Goal: Share content: Share content

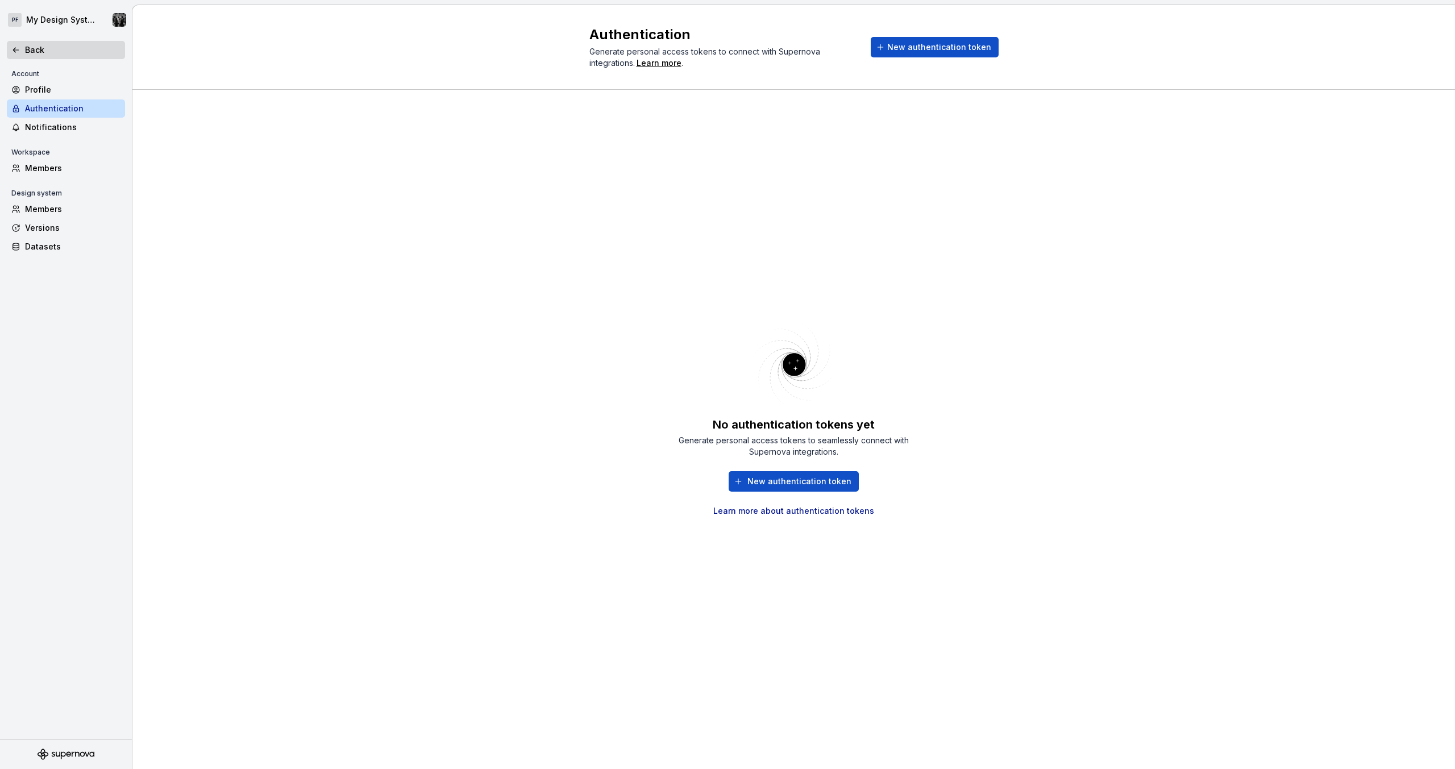
click at [18, 53] on icon at bounding box center [15, 49] width 9 height 9
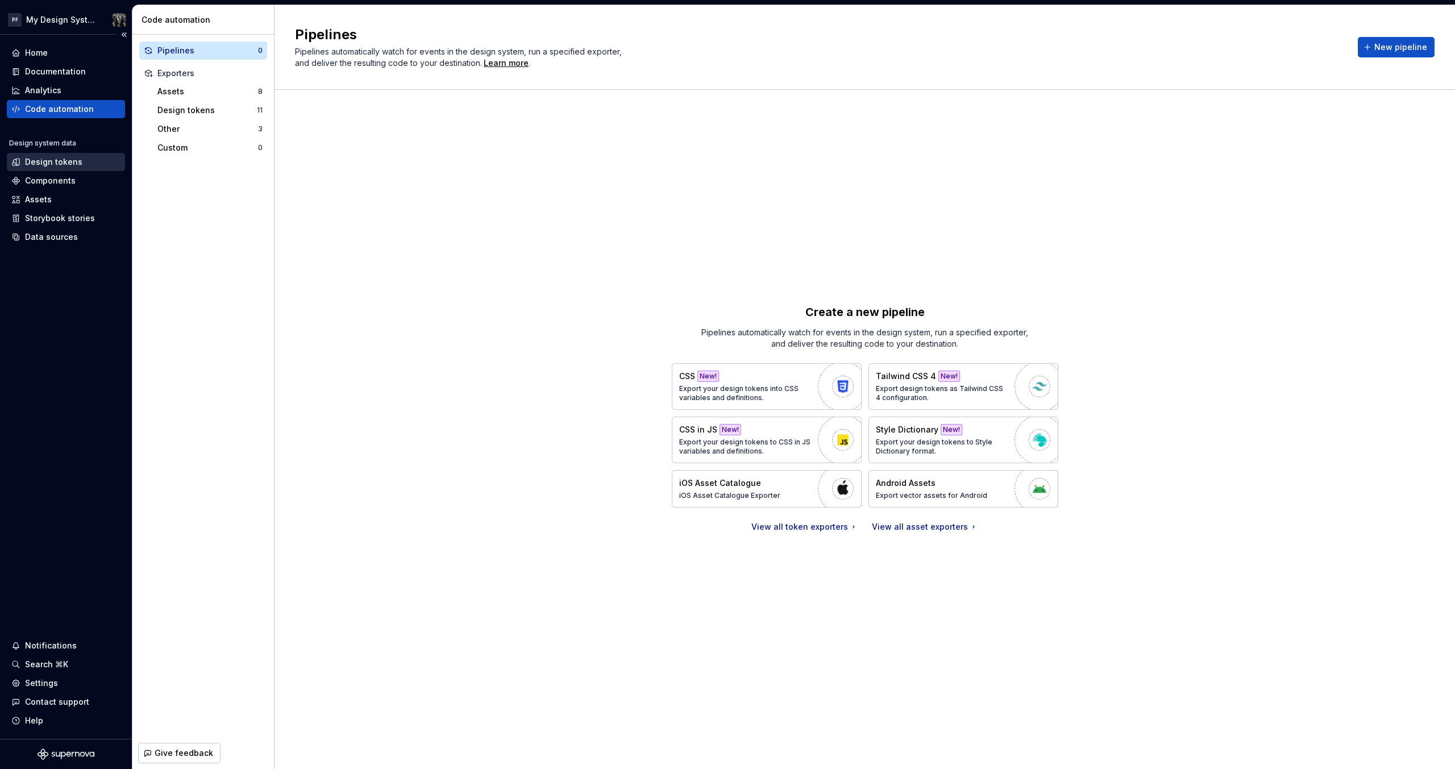
click at [51, 165] on div "Design tokens" at bounding box center [53, 161] width 57 height 11
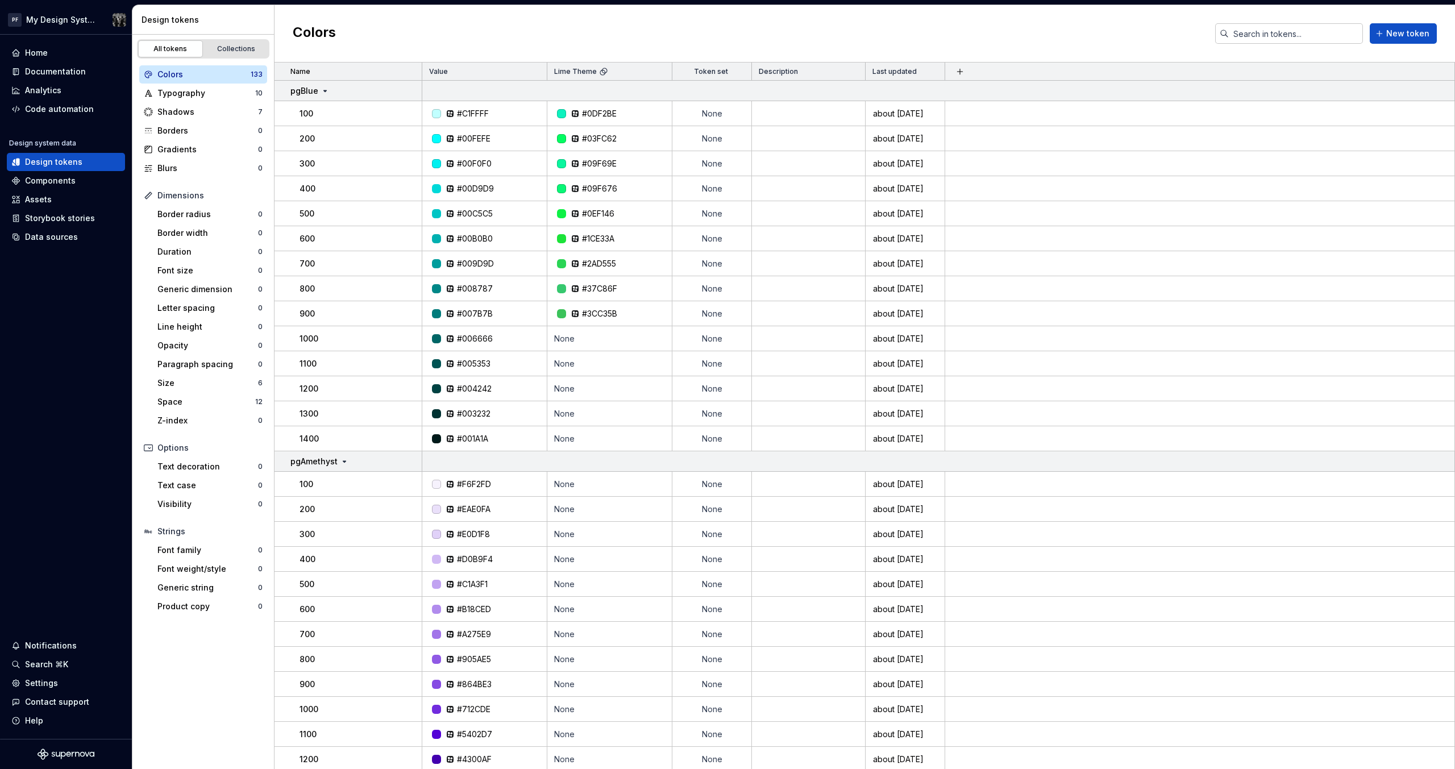
click at [170, 77] on div "Colors" at bounding box center [203, 74] width 93 height 11
click at [45, 178] on div "Components" at bounding box center [50, 180] width 51 height 11
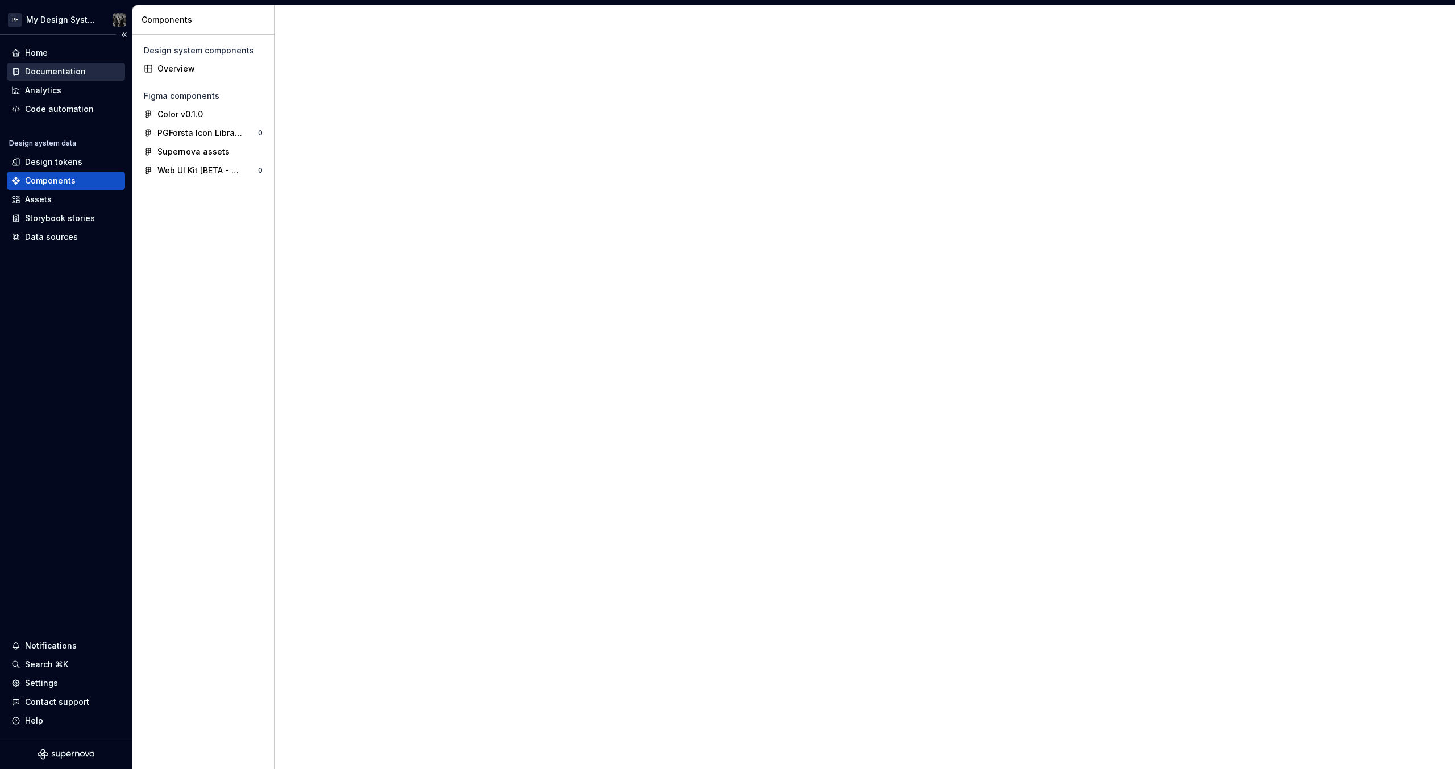
click at [44, 68] on div "Documentation" at bounding box center [55, 71] width 61 height 11
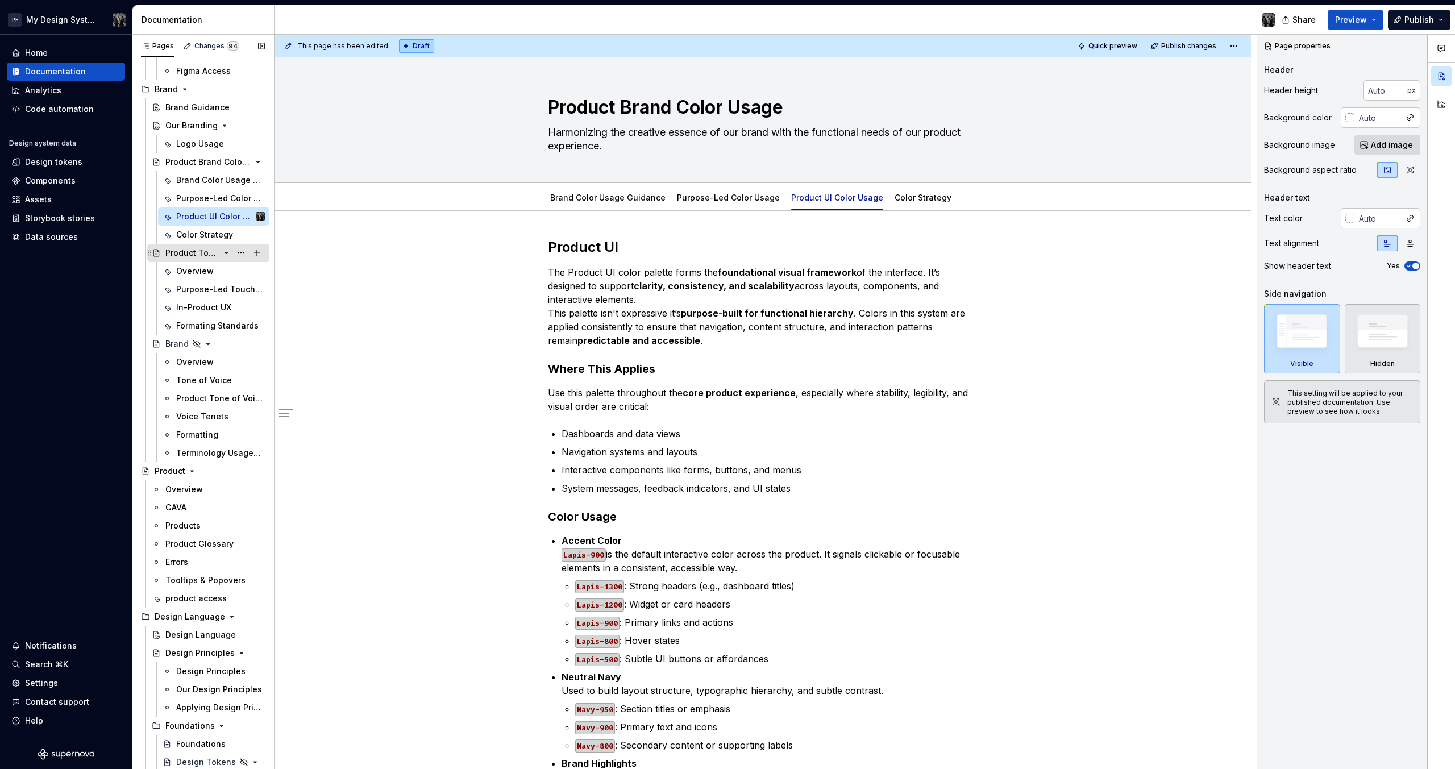
scroll to position [90, 0]
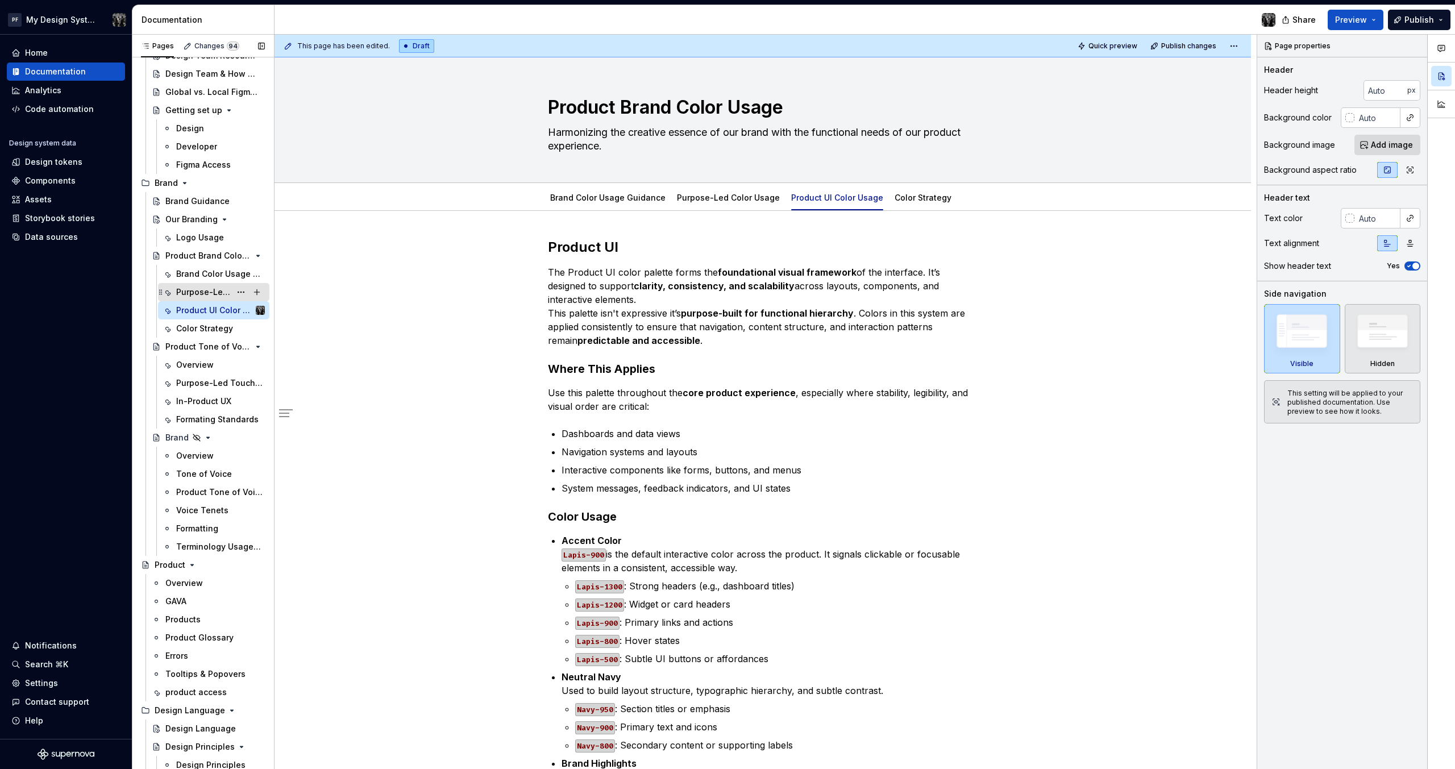
click at [195, 292] on div "Purpose-Led Color Usage" at bounding box center [203, 292] width 55 height 11
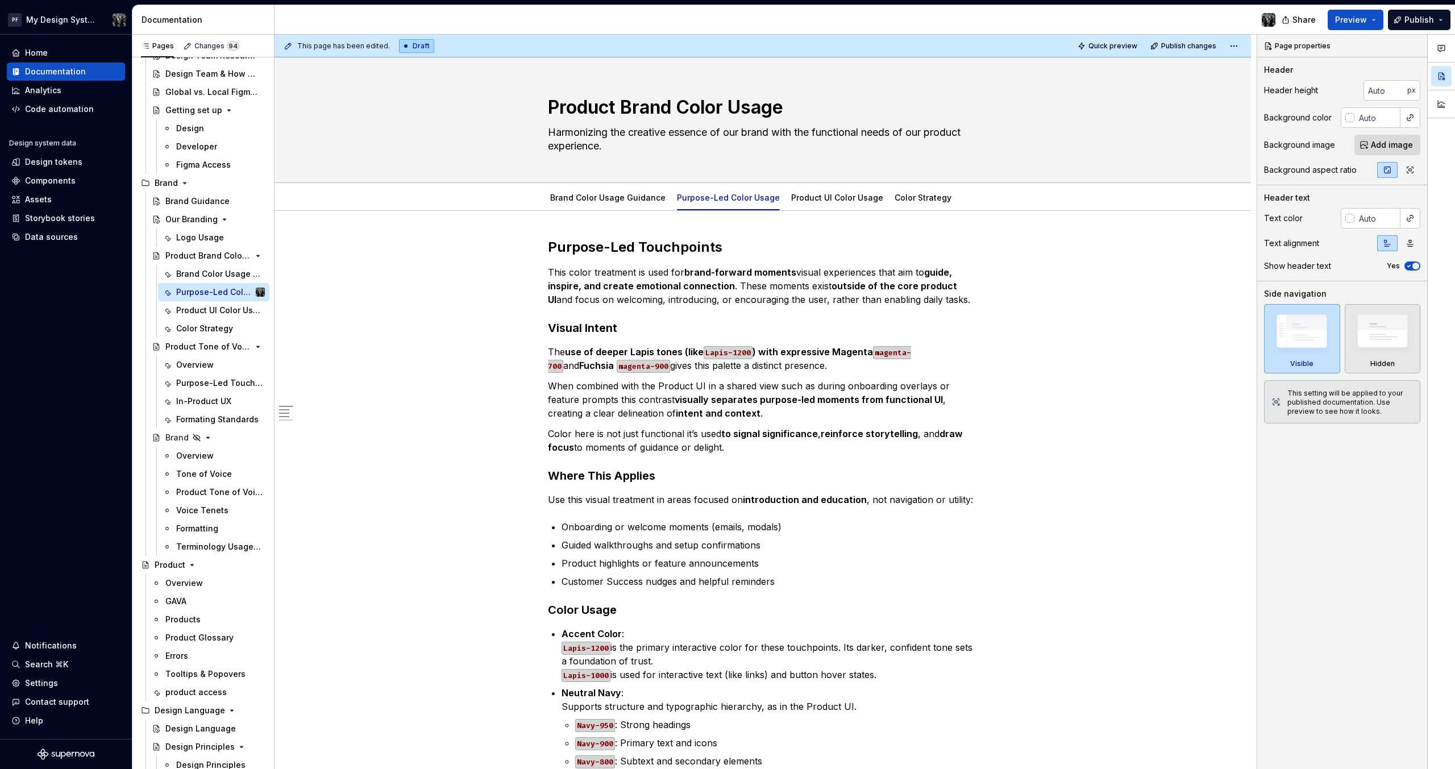
click at [1233, 47] on html "PF My Design System Home Documentation Analytics Code automation Design system …" at bounding box center [727, 384] width 1455 height 769
click at [1182, 235] on html "PF My Design System Home Documentation Analytics Code automation Design system …" at bounding box center [727, 384] width 1455 height 769
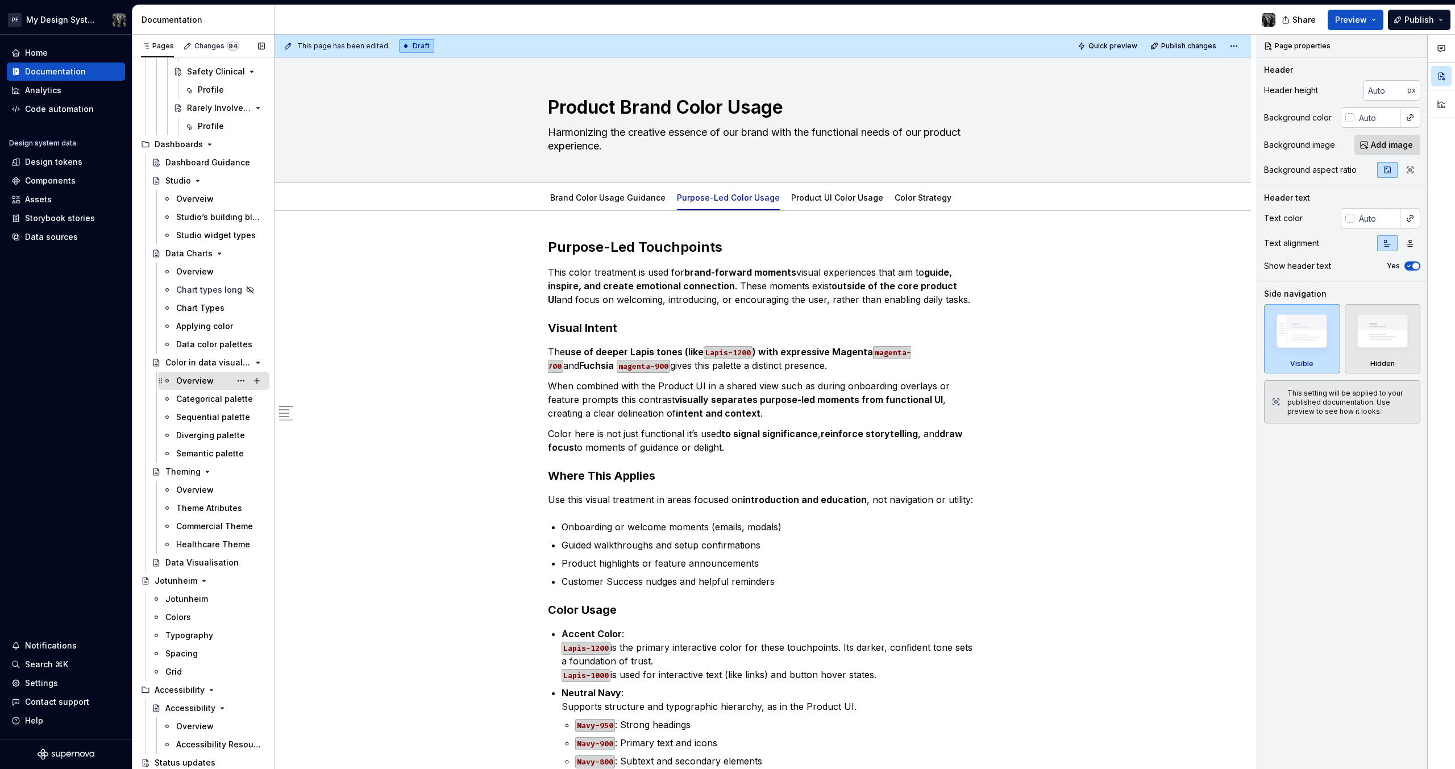
scroll to position [6220, 0]
click at [177, 621] on div "Colors" at bounding box center [178, 620] width 26 height 11
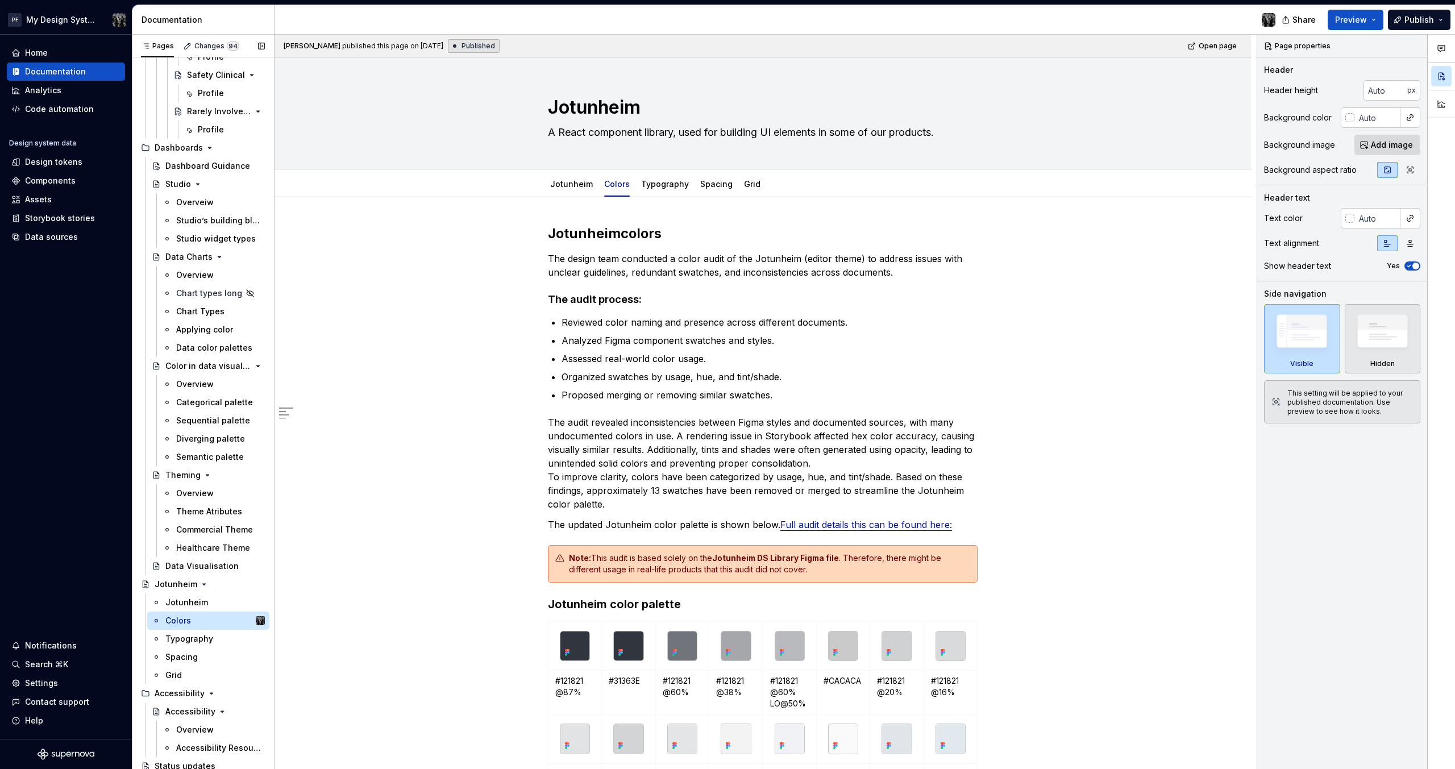
scroll to position [5526, 0]
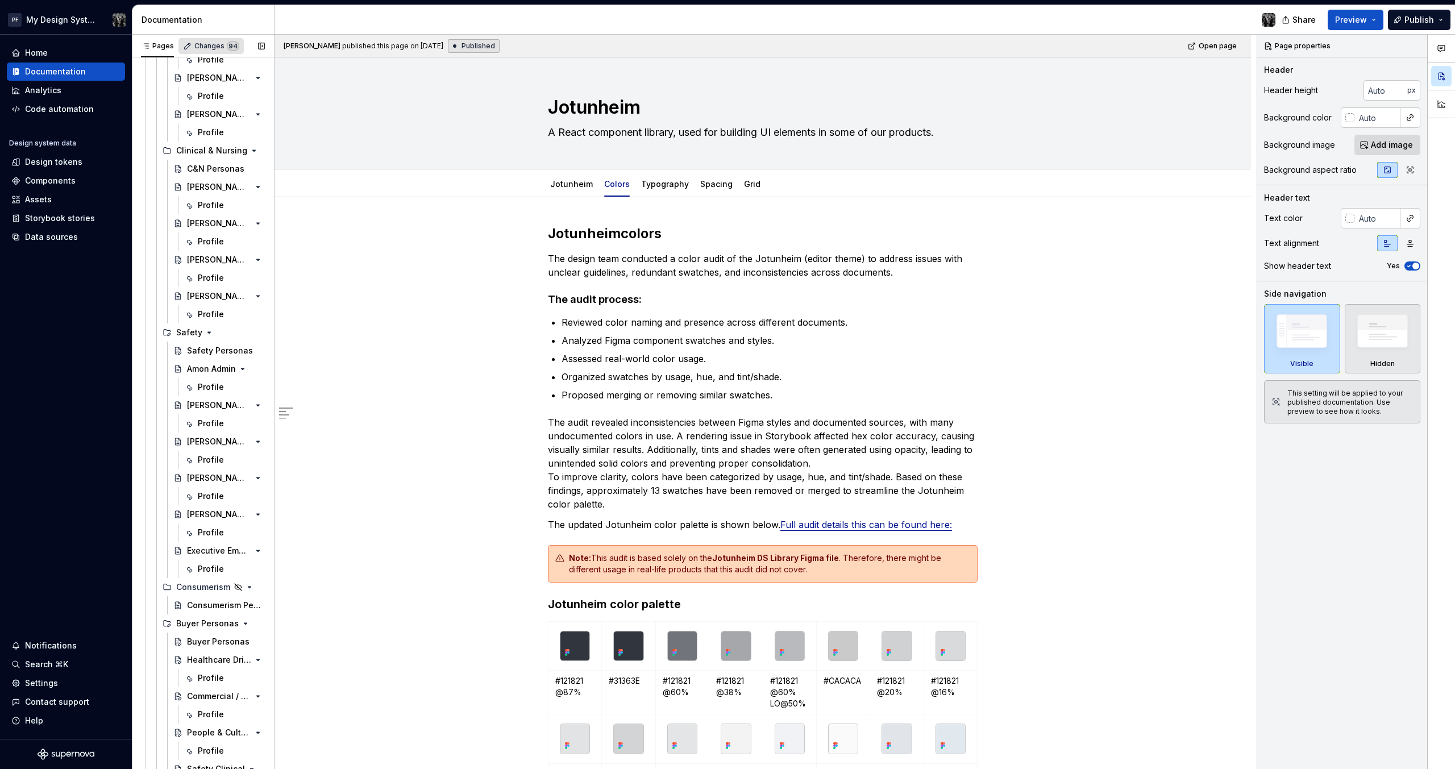
click at [206, 45] on div "Changes 94" at bounding box center [216, 46] width 45 height 9
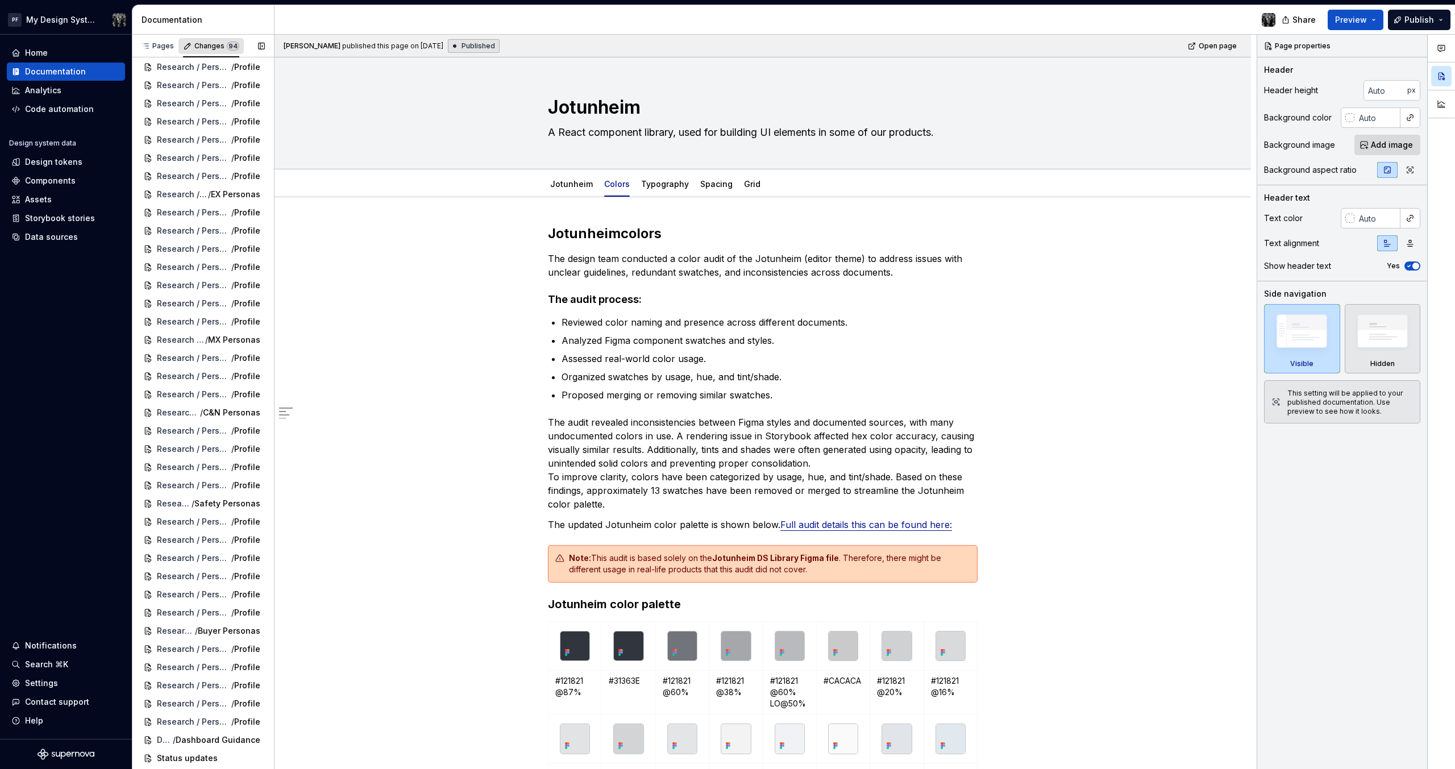
scroll to position [1007, 0]
click at [162, 46] on div "Pages" at bounding box center [157, 46] width 33 height 9
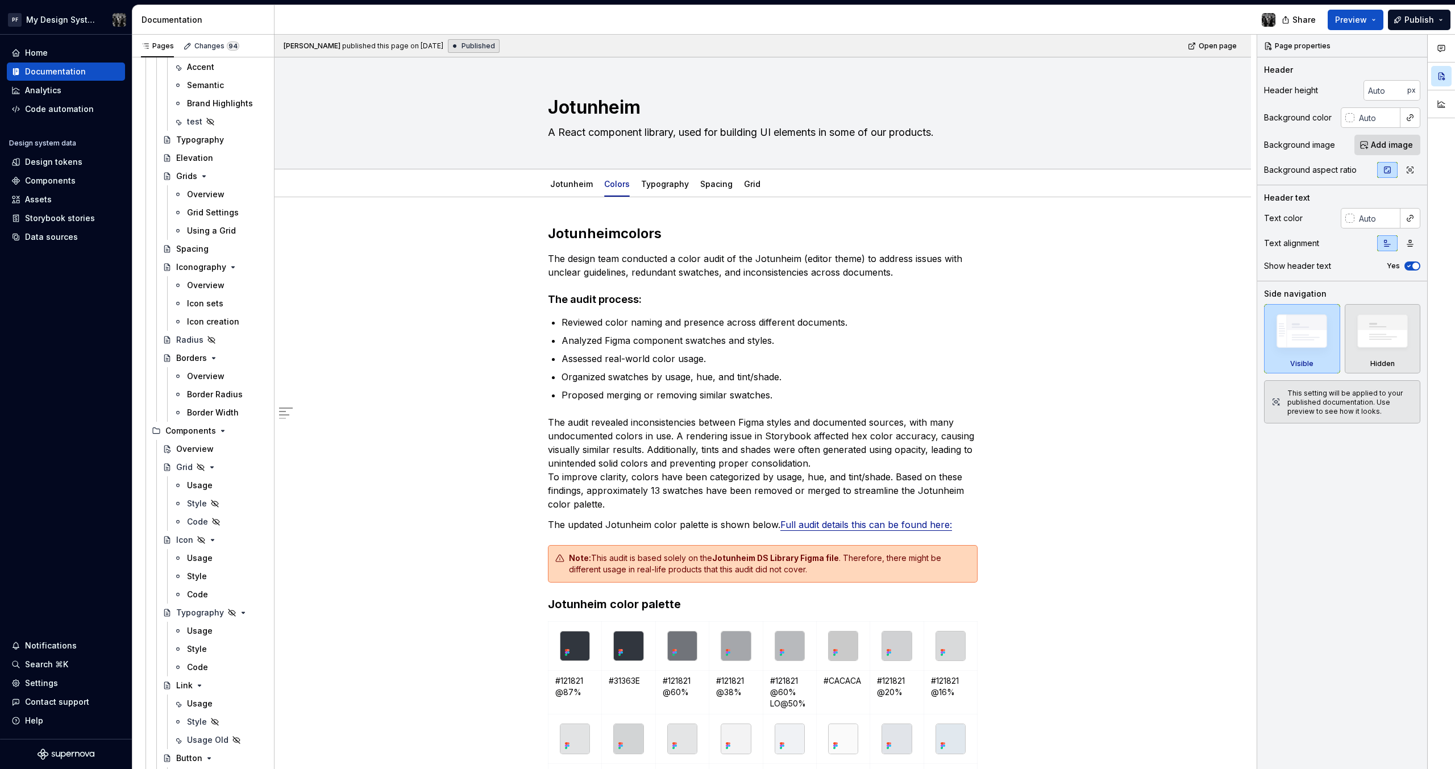
click at [450, 47] on icon at bounding box center [454, 46] width 9 height 9
click at [1199, 49] on link "Open page" at bounding box center [1213, 46] width 57 height 16
type textarea "*"
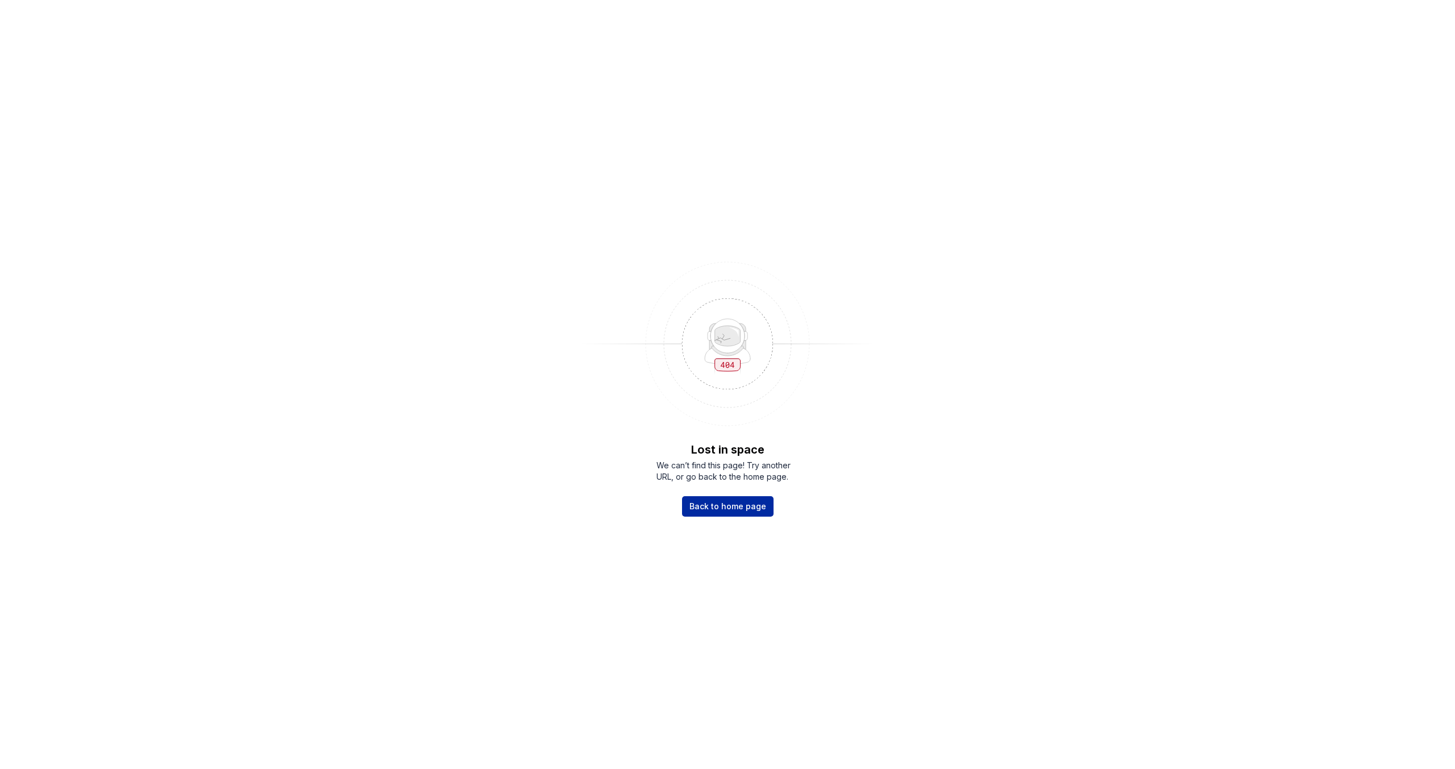
click at [765, 507] on link "Back to home page" at bounding box center [728, 506] width 92 height 20
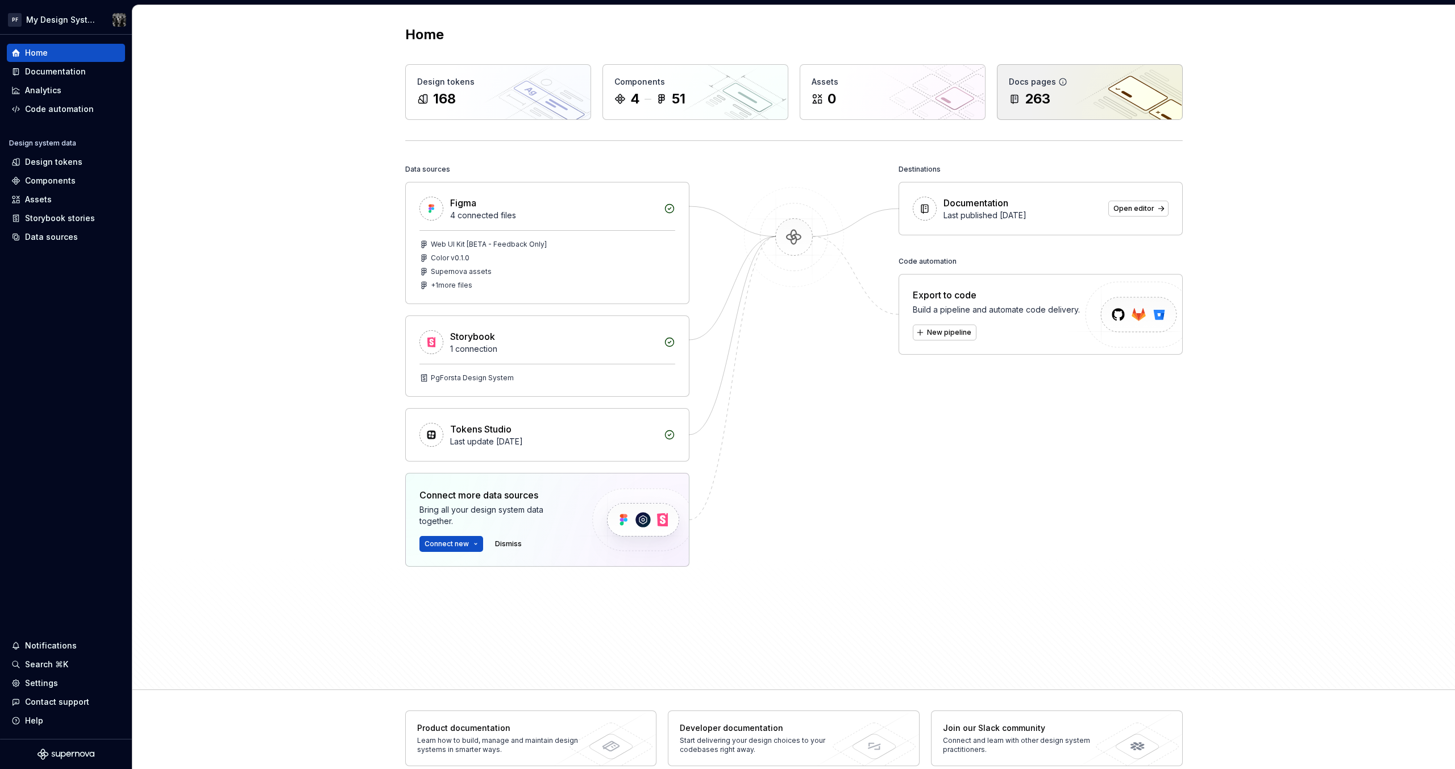
click at [1025, 99] on div "263" at bounding box center [1038, 99] width 26 height 18
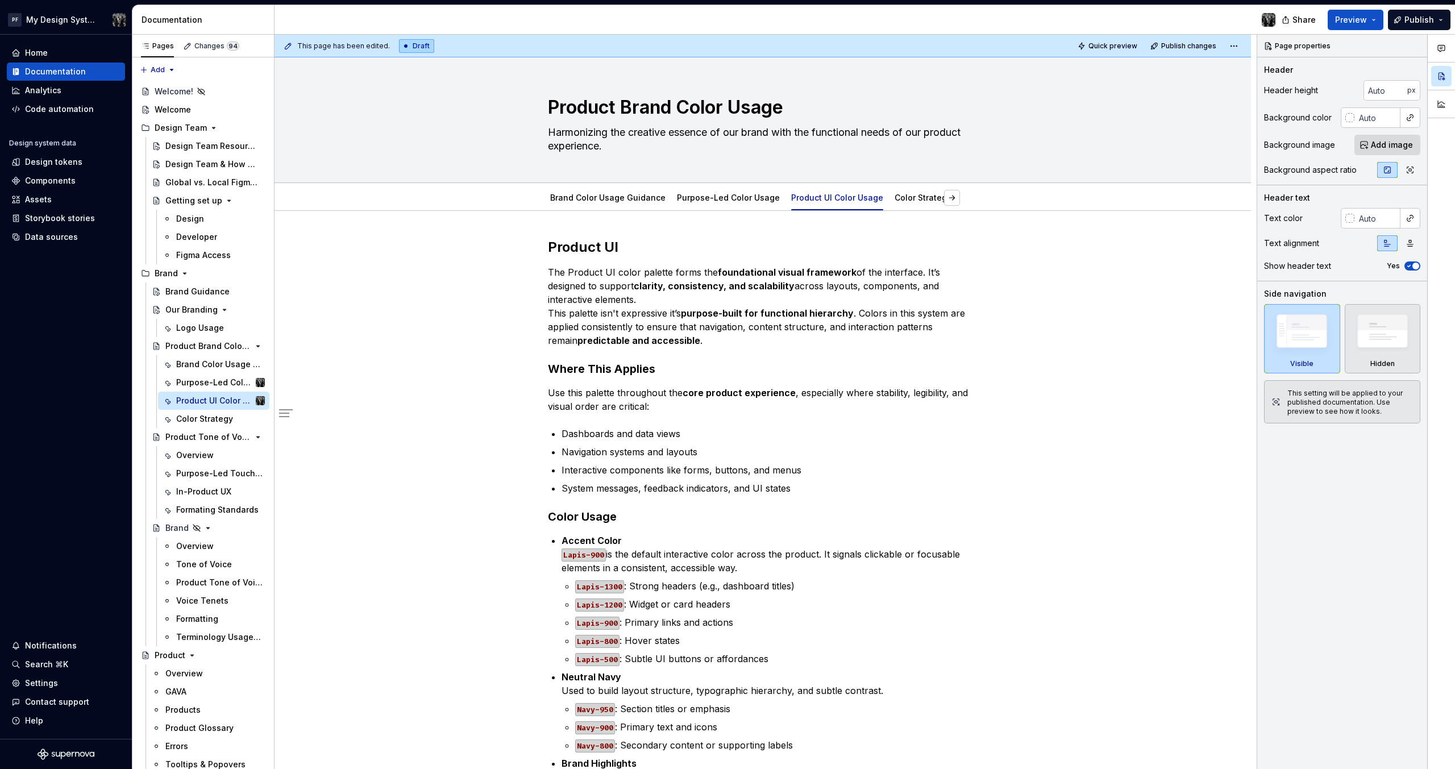
click at [408, 51] on div "Draft" at bounding box center [416, 46] width 35 height 14
click at [1412, 24] on span "Publish" at bounding box center [1420, 19] width 30 height 11
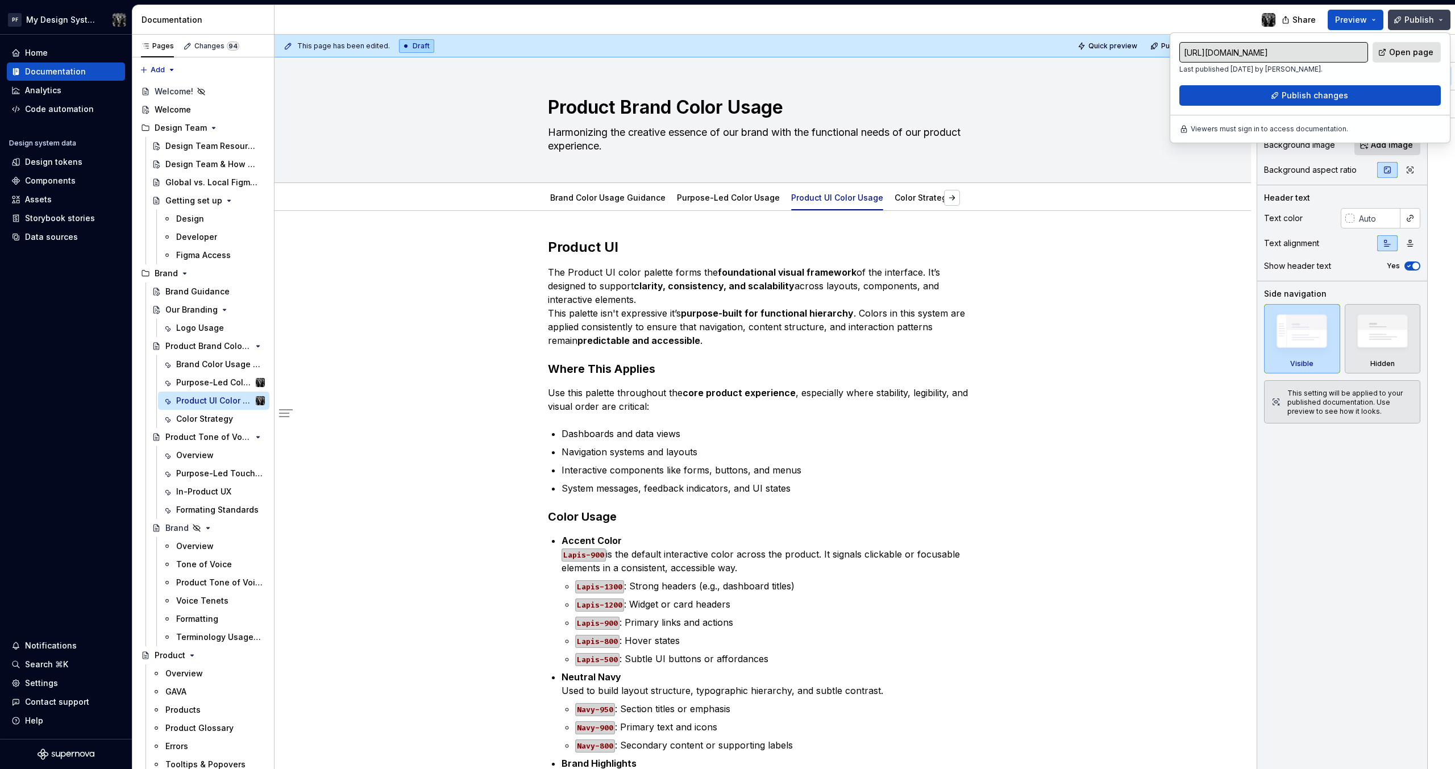
type textarea "*"
click at [1394, 51] on span "Open page" at bounding box center [1411, 52] width 44 height 11
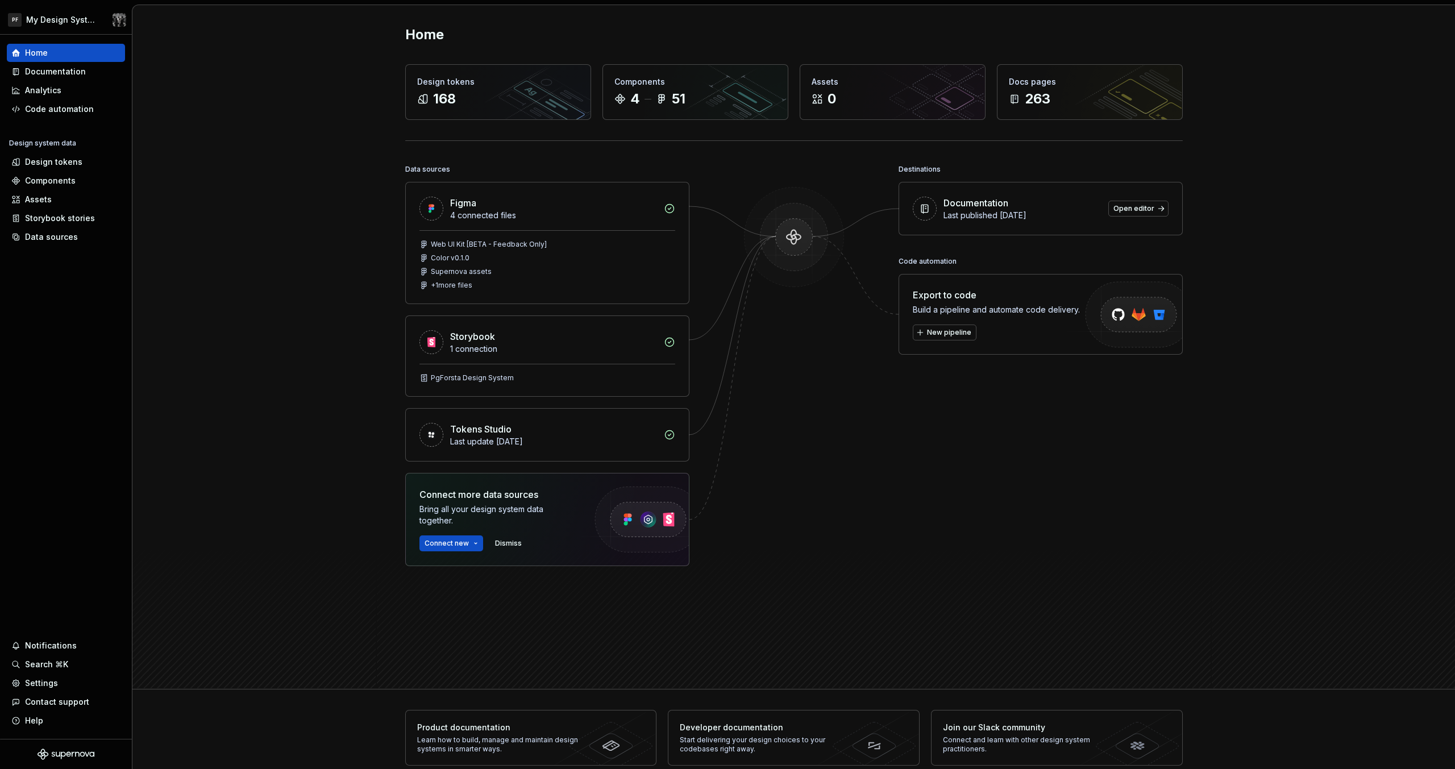
click at [1064, 214] on div "Last published 1 day ago" at bounding box center [1023, 215] width 158 height 11
click at [991, 218] on div "Last published 1 day ago" at bounding box center [1023, 215] width 158 height 11
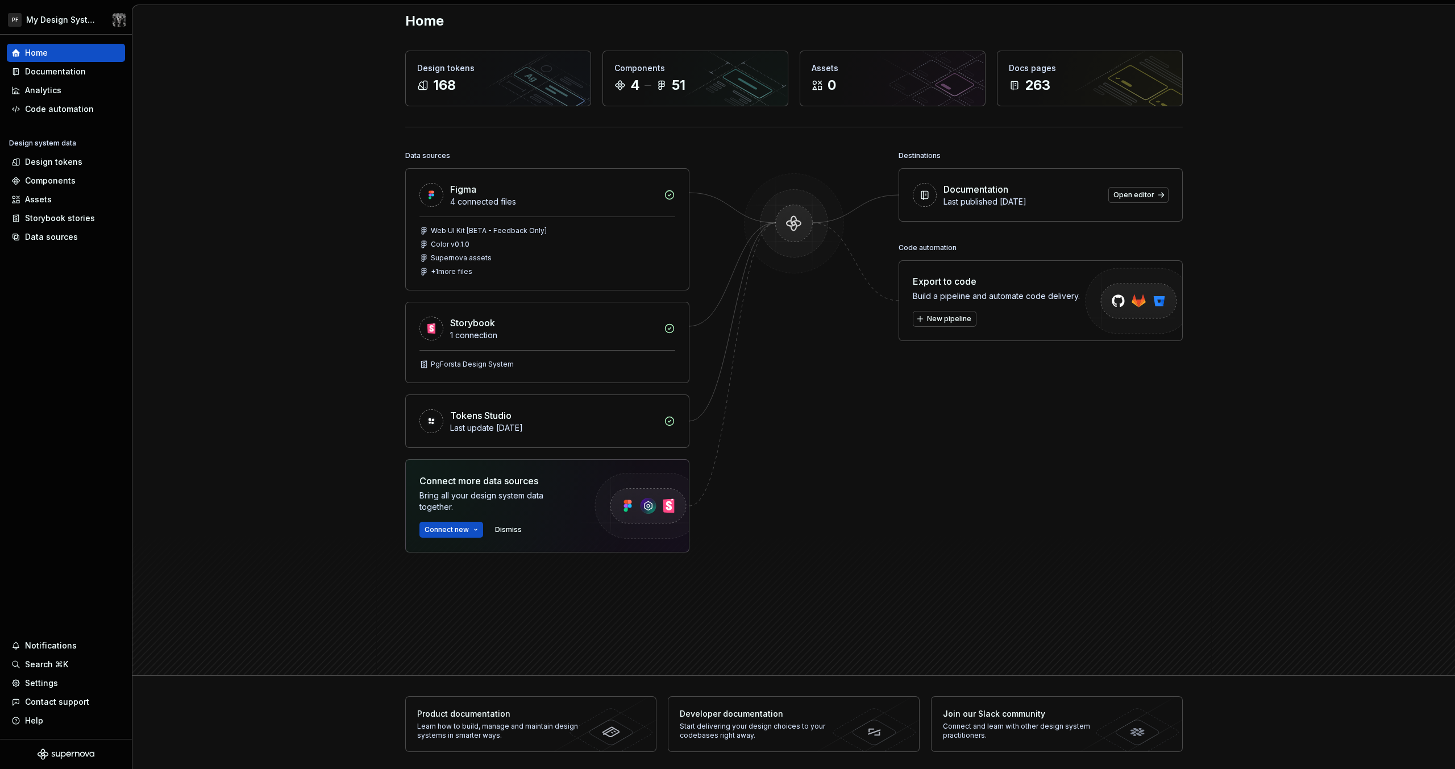
scroll to position [17, 0]
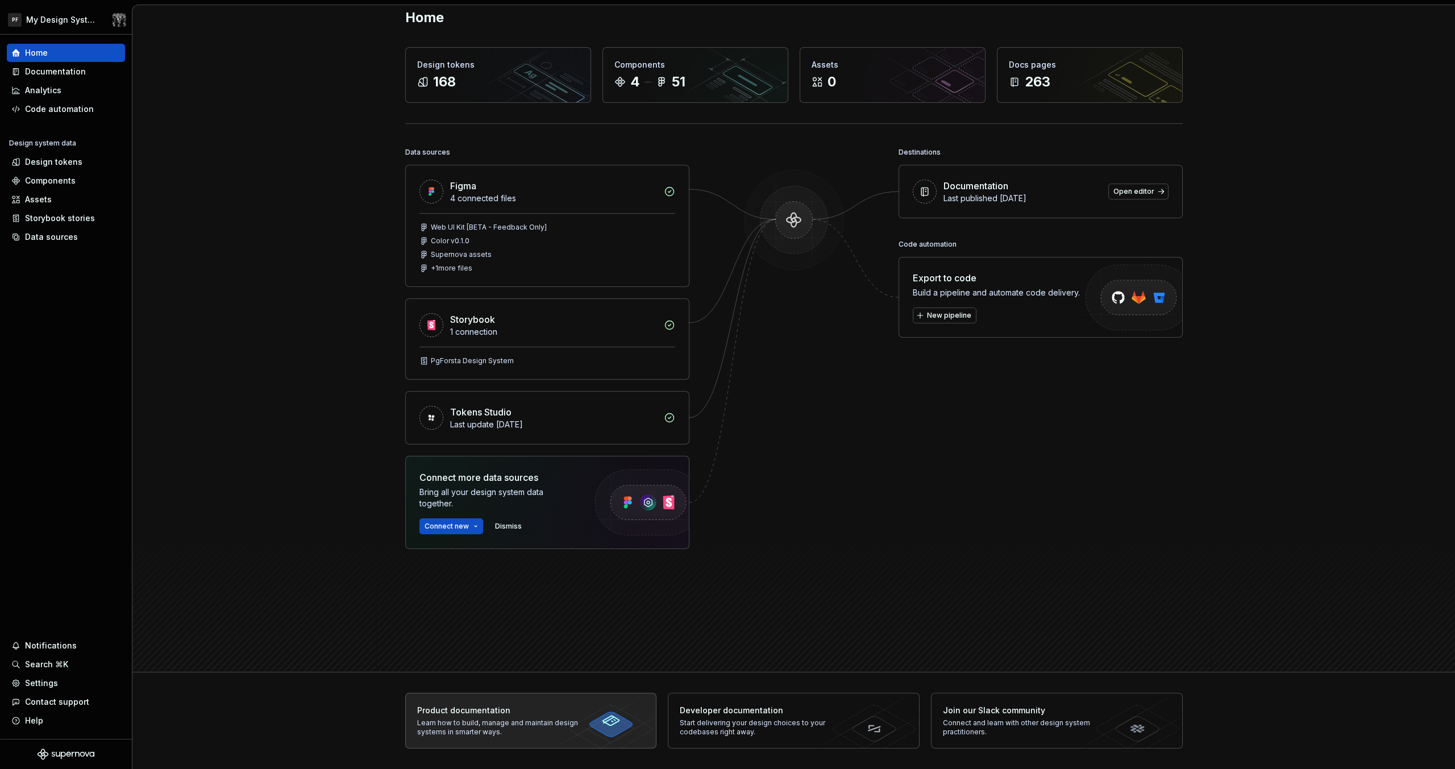
click at [594, 711] on icon at bounding box center [599, 721] width 114 height 55
click at [337, 242] on div "Home Design tokens 168 Components 4 51 Assets 0 Docs pages 263 Data sources Fig…" at bounding box center [793, 330] width 1323 height 684
click at [955, 486] on div "Destinations Documentation Last published 1 day ago Open editor Code automation…" at bounding box center [1041, 375] width 284 height 462
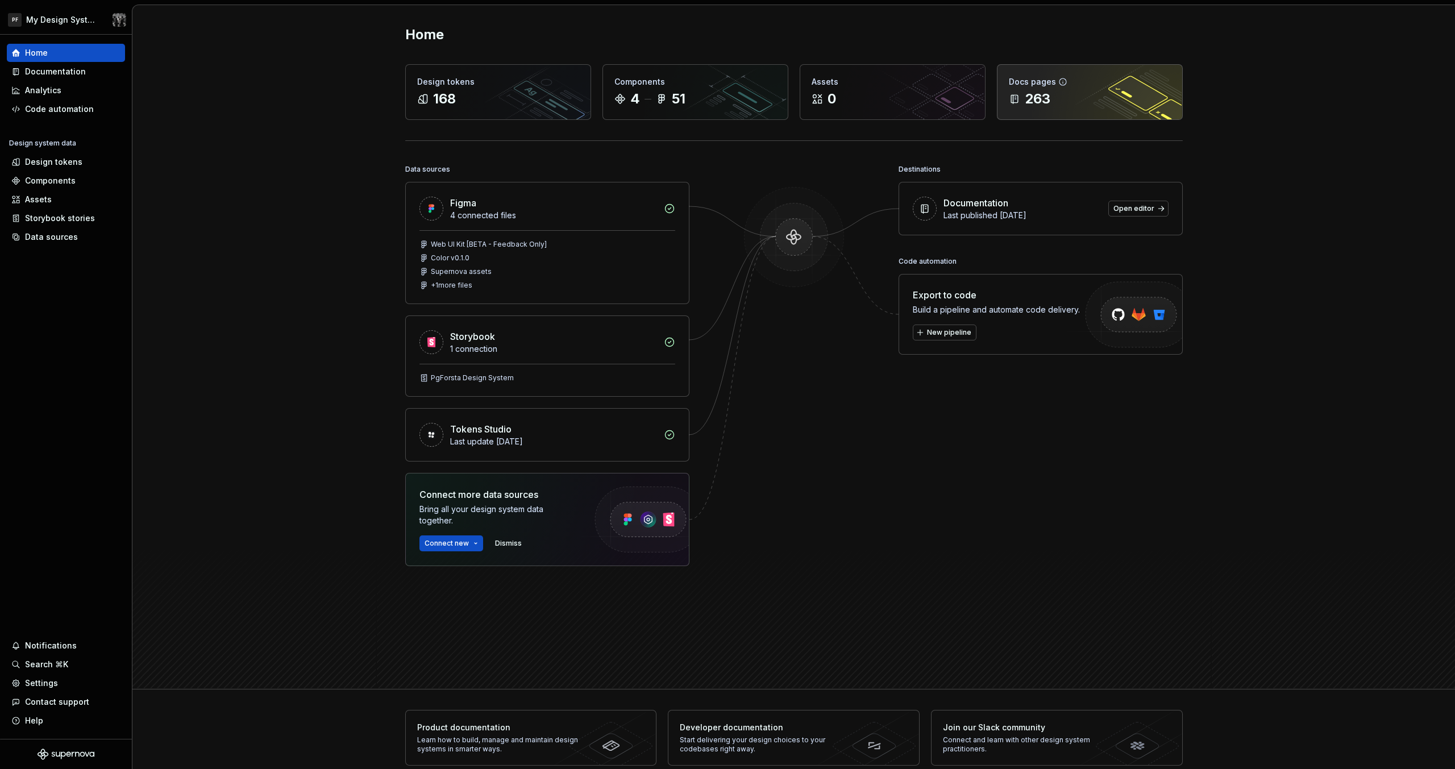
click at [1059, 96] on div "263" at bounding box center [1090, 99] width 162 height 18
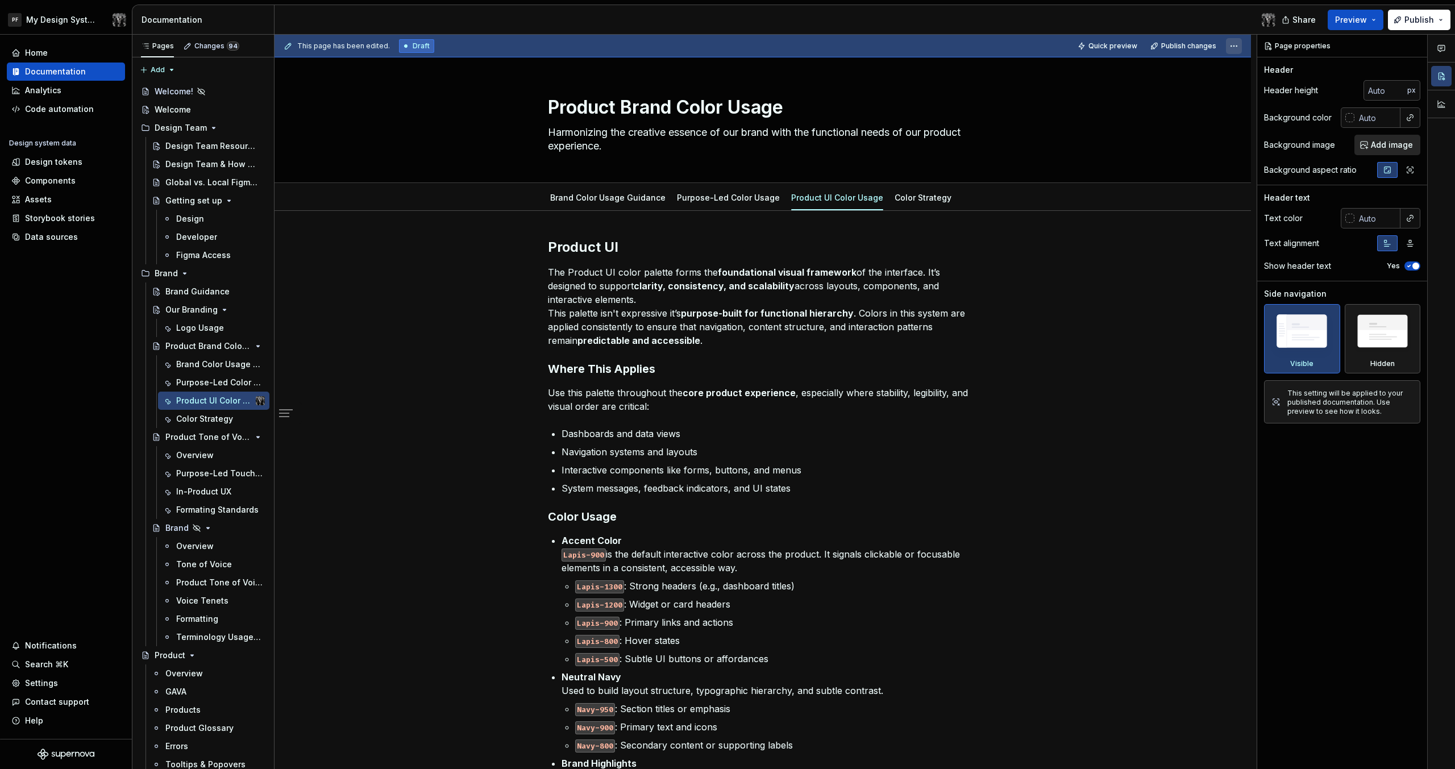
click at [1230, 47] on html "PF My Design System Home Documentation Analytics Code automation Design system …" at bounding box center [727, 384] width 1455 height 769
click at [1193, 152] on html "PF My Design System Home Documentation Analytics Code automation Design system …" at bounding box center [727, 384] width 1455 height 769
click at [1306, 16] on span "Share" at bounding box center [1304, 19] width 23 height 11
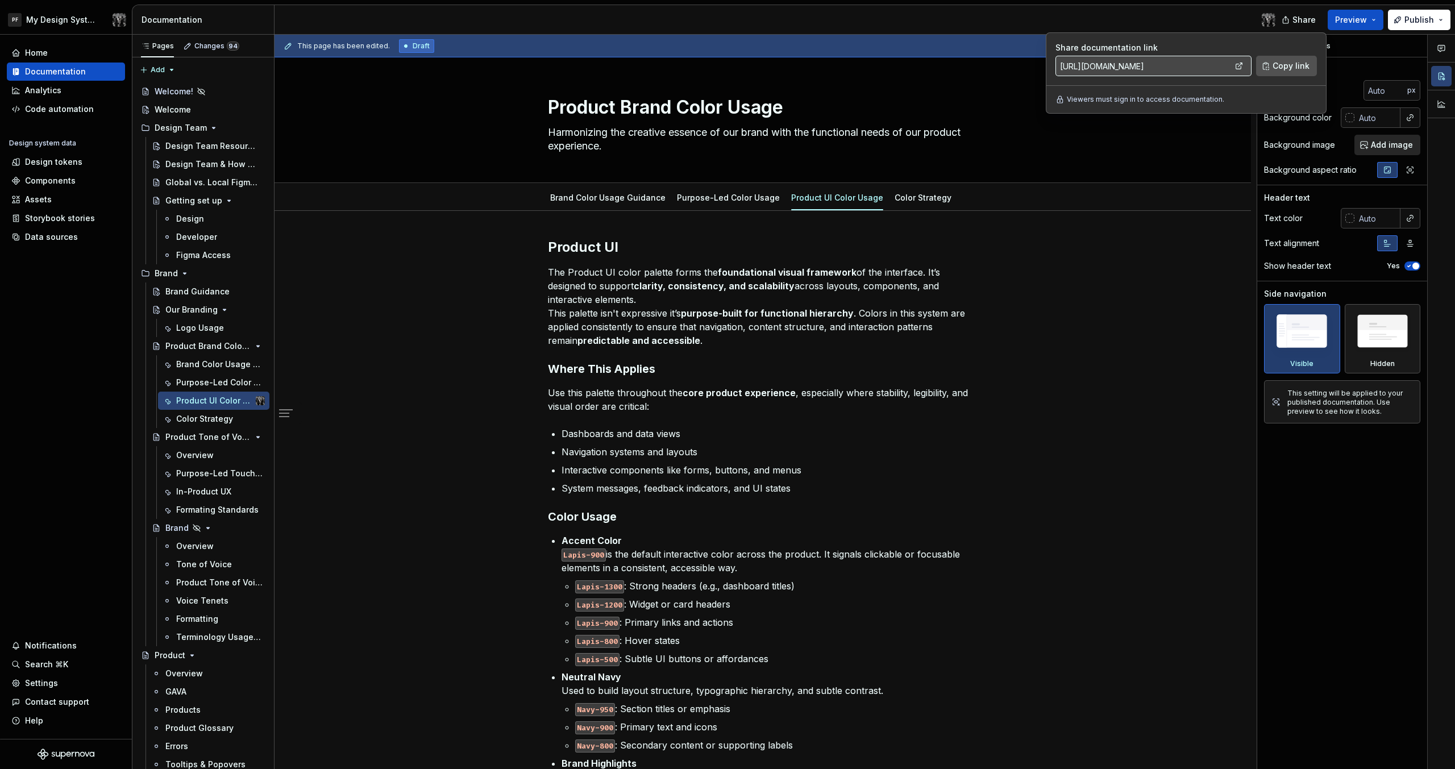
click at [1285, 68] on span "Copy link" at bounding box center [1291, 65] width 37 height 11
click at [1182, 168] on div "Product Brand Color Usage Harmonizing the creative essence of our brand with th…" at bounding box center [763, 119] width 886 height 125
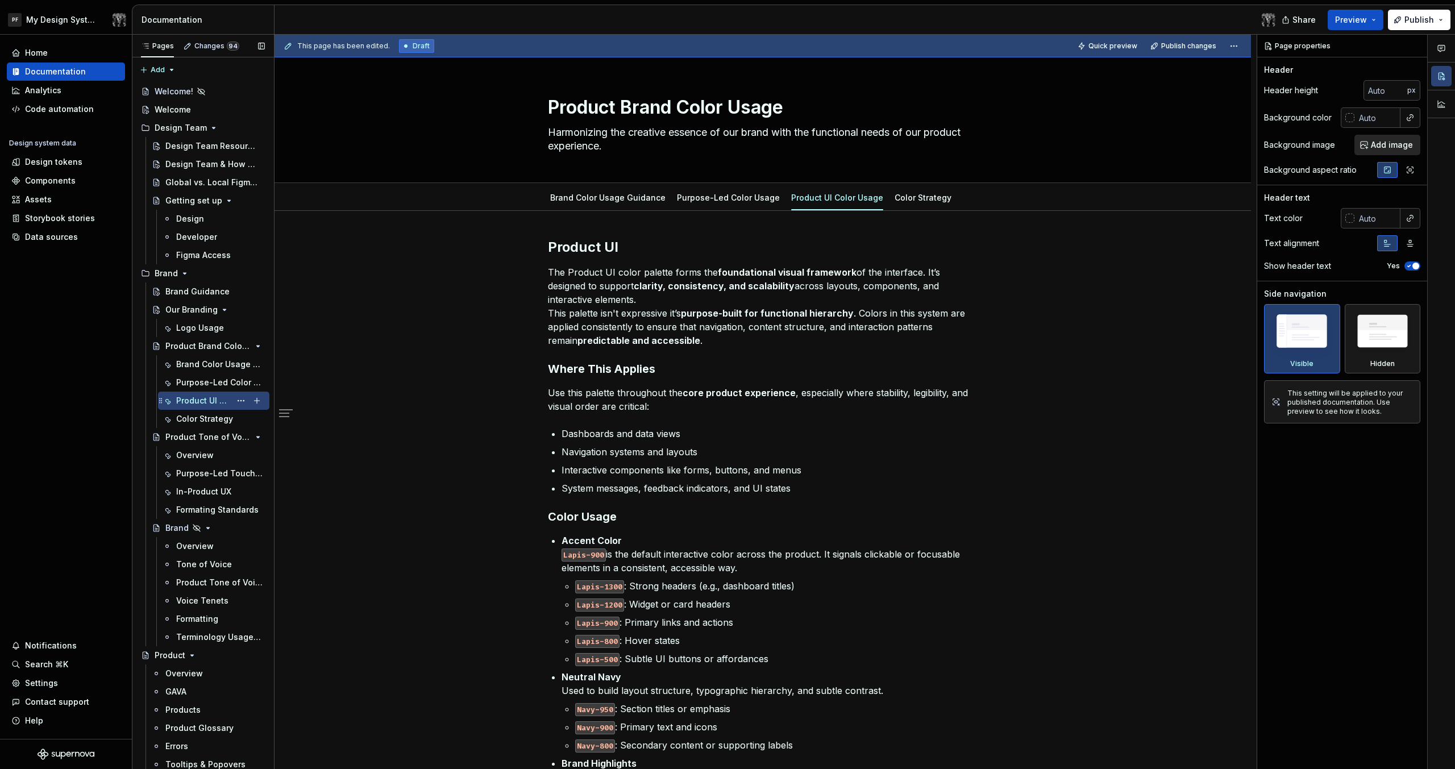
click at [193, 400] on div "Product UI Color Usage" at bounding box center [203, 400] width 55 height 11
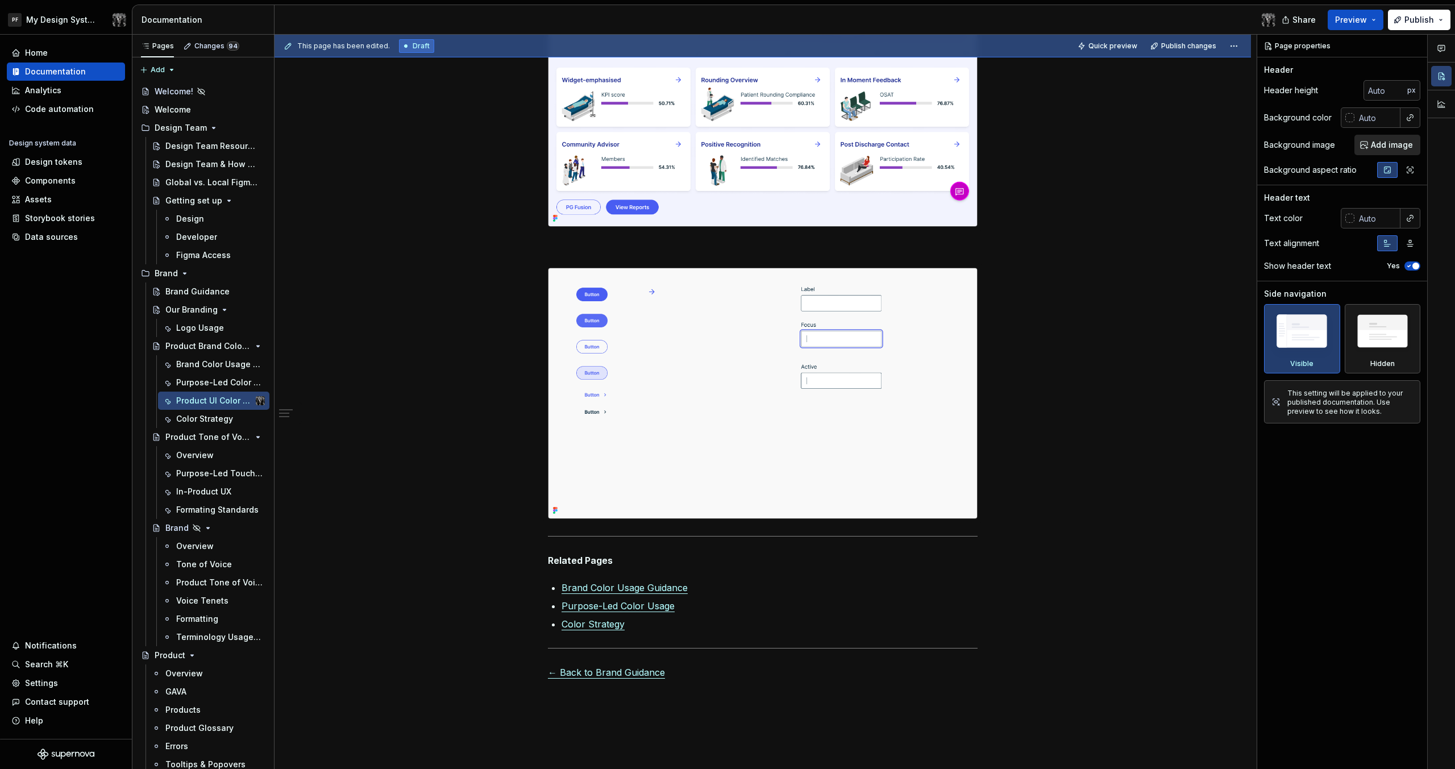
scroll to position [1430, 0]
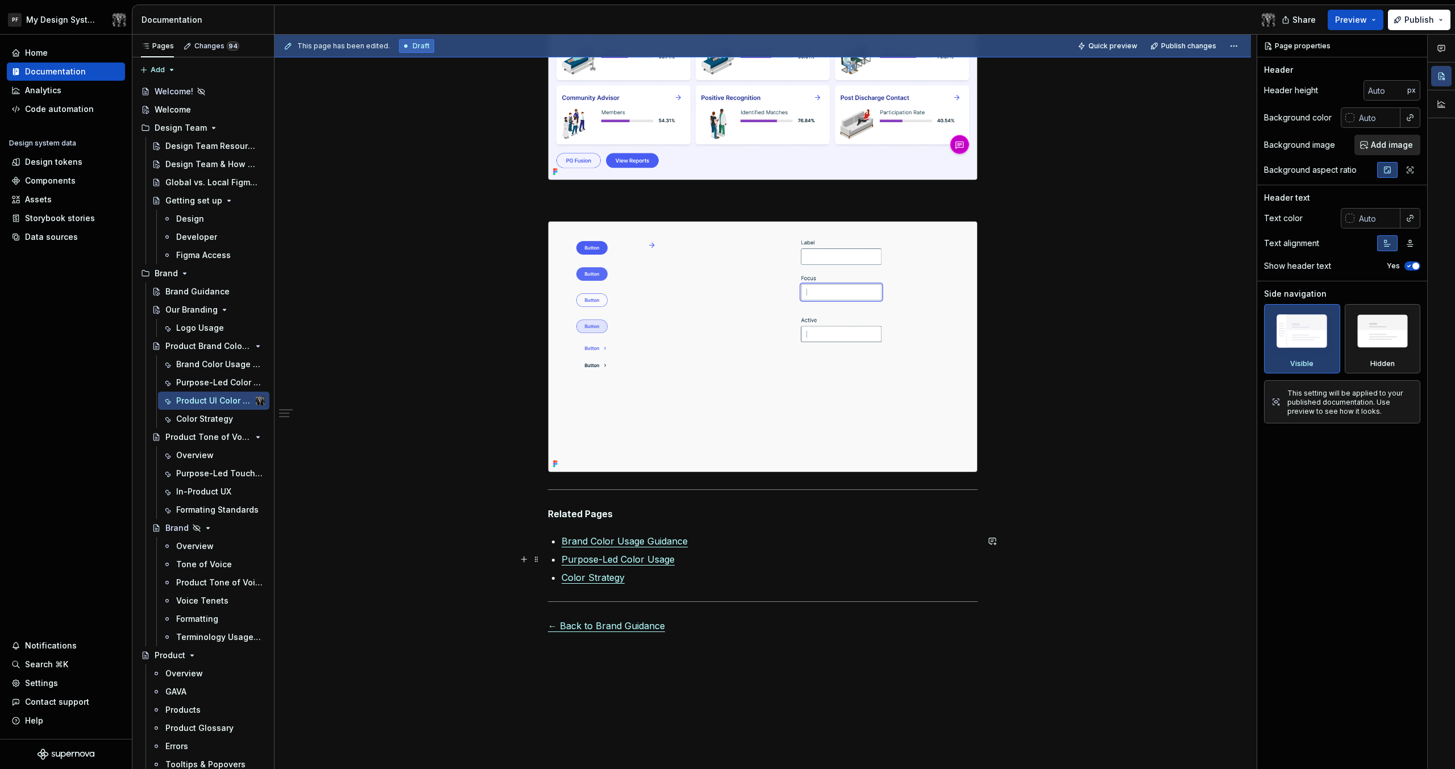
click at [580, 560] on link "Purpose-Led Color Usage" at bounding box center [618, 559] width 113 height 11
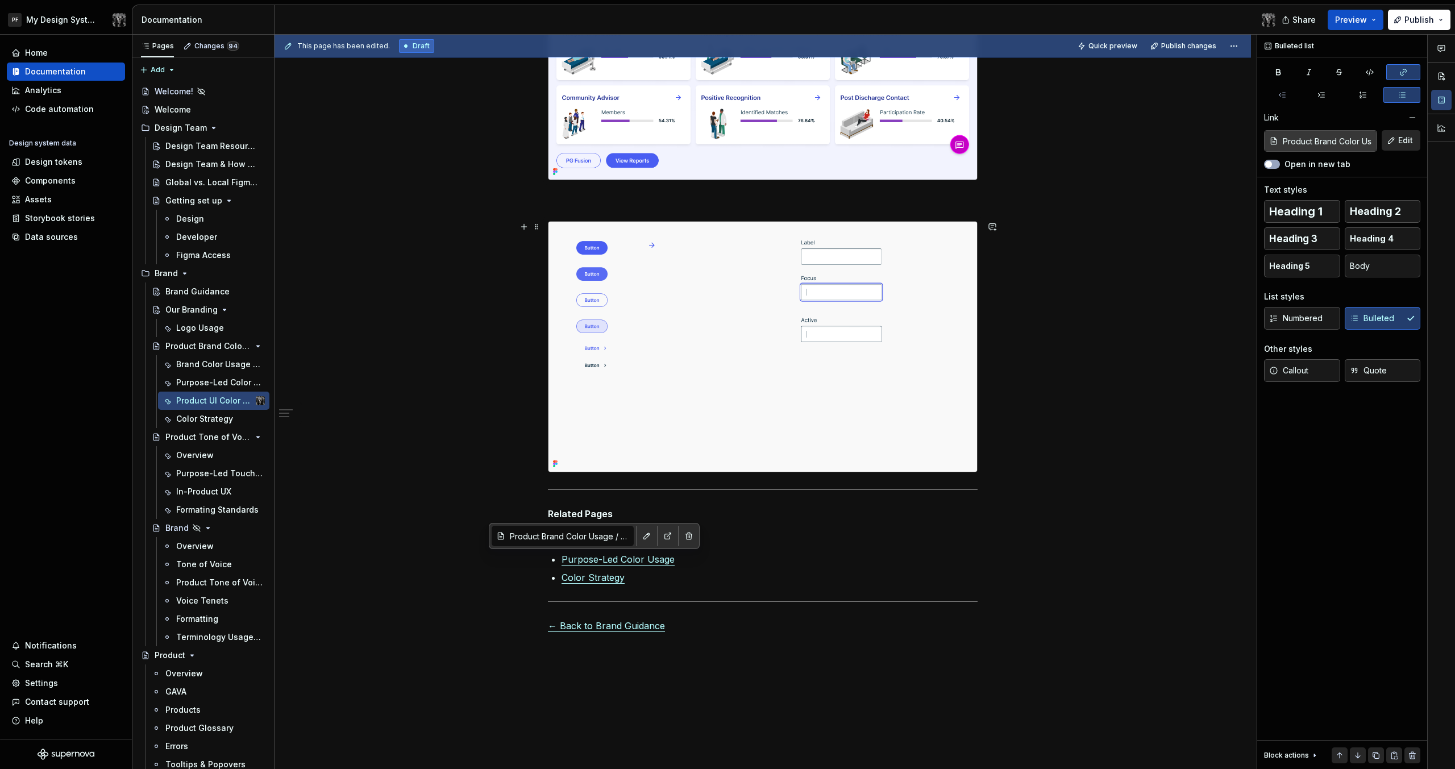
type textarea "*"
